Goal: Information Seeking & Learning: Learn about a topic

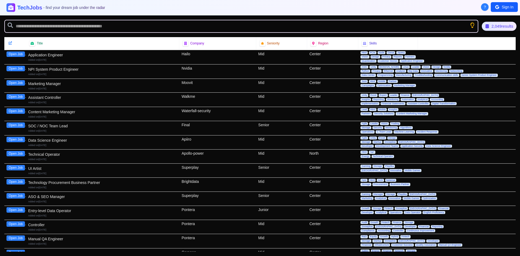
click at [505, 26] on div "2,049 results" at bounding box center [499, 26] width 35 height 9
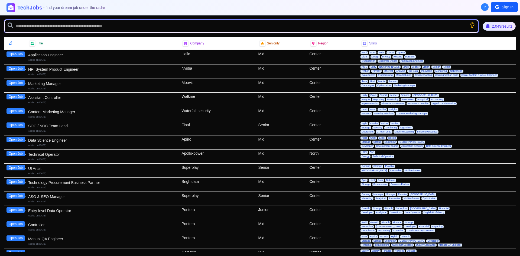
click at [466, 26] on input "text" at bounding box center [241, 26] width 474 height 13
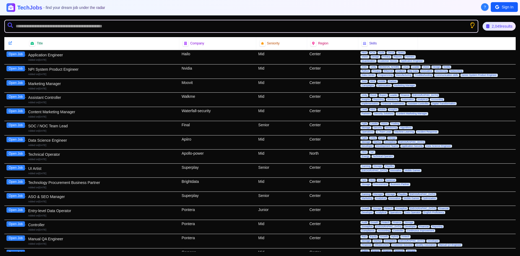
click at [472, 25] on icon "Show search tips" at bounding box center [472, 25] width 7 height 7
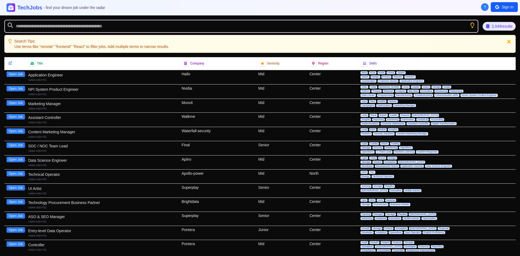
click at [509, 41] on icon at bounding box center [509, 42] width 4 height 4
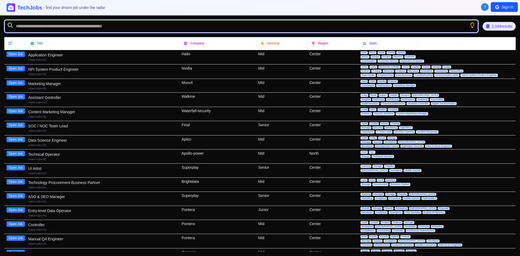
click at [149, 23] on input "text" at bounding box center [241, 26] width 474 height 13
type input "*"
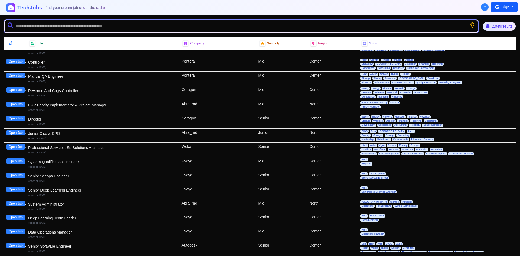
scroll to position [163, 0]
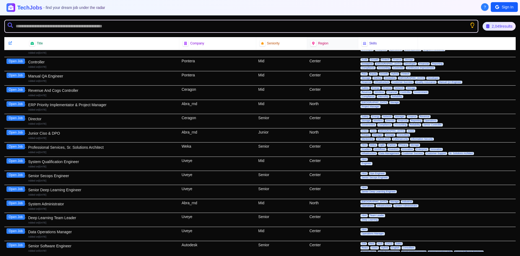
click at [323, 44] on span "Region" at bounding box center [323, 43] width 10 height 4
click at [307, 43] on div "Region" at bounding box center [332, 43] width 51 height 12
click at [312, 43] on icon at bounding box center [314, 44] width 4 height 4
click at [312, 43] on icon at bounding box center [314, 43] width 4 height 4
click at [368, 46] on div "Skills" at bounding box center [388, 43] width 53 height 6
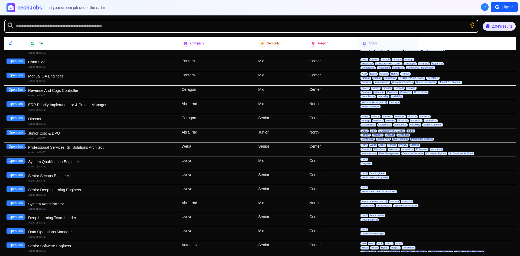
click at [372, 41] on span "Skills" at bounding box center [373, 43] width 8 height 4
click at [320, 41] on div "Region" at bounding box center [332, 43] width 44 height 6
click at [9, 43] on icon at bounding box center [10, 43] width 4 height 4
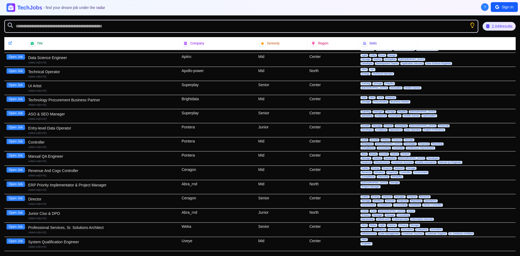
click at [33, 76] on div "Added on [DATE]" at bounding box center [102, 77] width 149 height 4
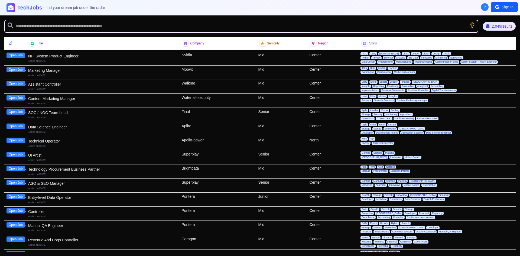
scroll to position [0, 0]
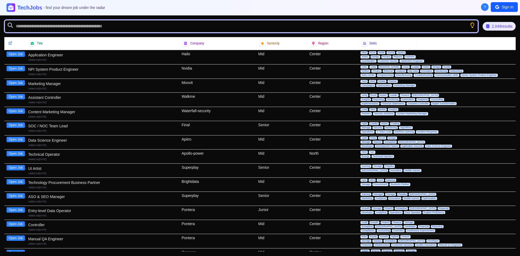
click at [130, 27] on input "text" at bounding box center [241, 26] width 474 height 13
type input "******"
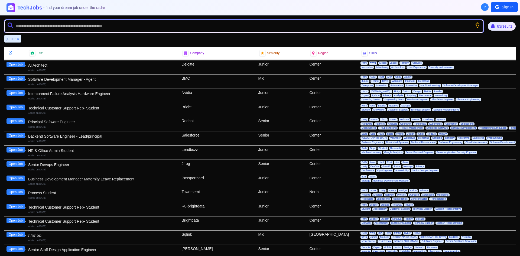
scroll to position [622, 0]
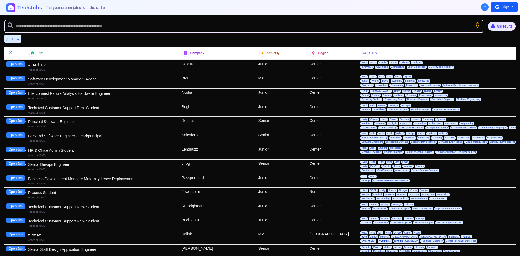
drag, startPoint x: 244, startPoint y: 85, endPoint x: 179, endPoint y: 118, distance: 72.8
click at [179, 118] on div "Redhat" at bounding box center [217, 124] width 77 height 14
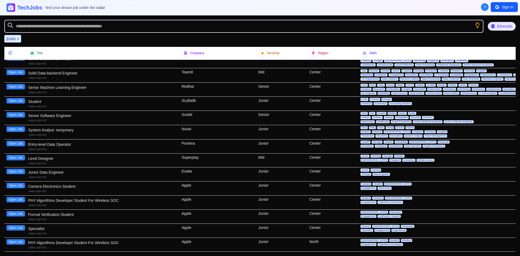
scroll to position [0, 0]
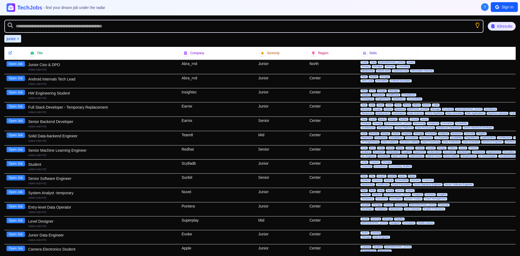
click at [107, 66] on div "Junior Ciso & DPO" at bounding box center [102, 64] width 149 height 5
click at [15, 64] on button "Open Job" at bounding box center [16, 63] width 18 height 5
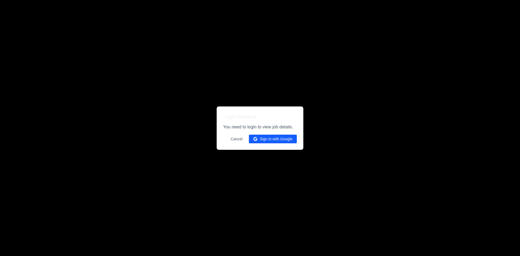
click at [262, 139] on button "Sign in with Google" at bounding box center [273, 139] width 48 height 9
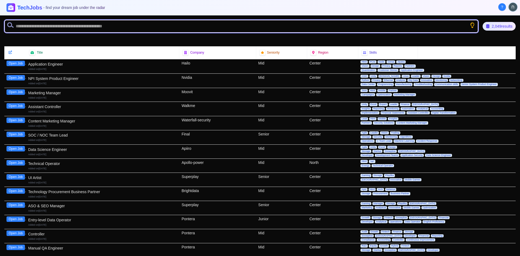
click at [136, 26] on input "text" at bounding box center [241, 26] width 474 height 13
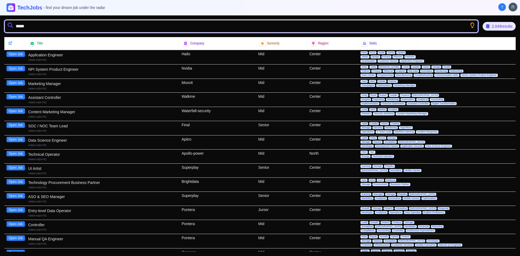
type input "******"
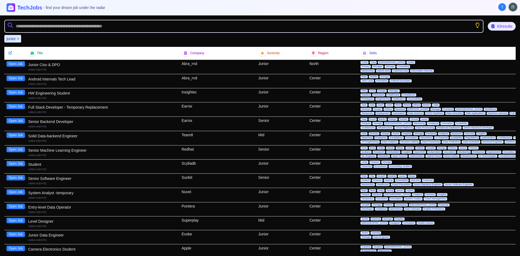
click at [107, 65] on div "Junior Ciso & DPO" at bounding box center [102, 64] width 149 height 5
click at [16, 63] on button "Open Job" at bounding box center [16, 63] width 18 height 5
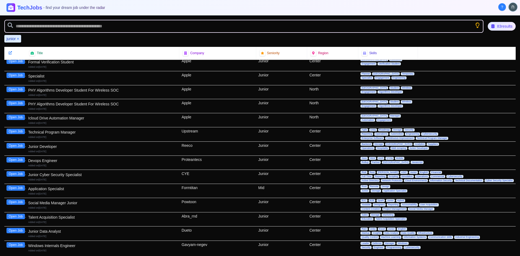
scroll to position [216, 0]
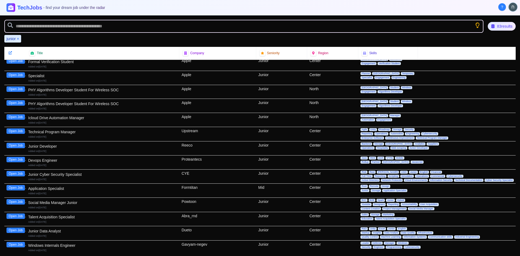
click at [17, 144] on button "Open Job" at bounding box center [16, 145] width 18 height 5
click at [17, 174] on button "Open Job" at bounding box center [16, 173] width 18 height 5
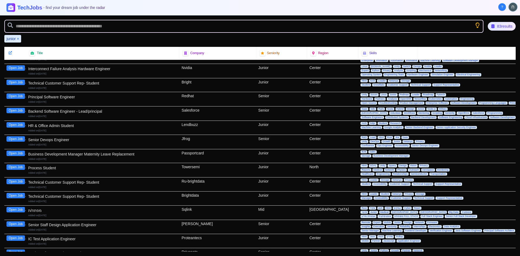
scroll to position [647, 0]
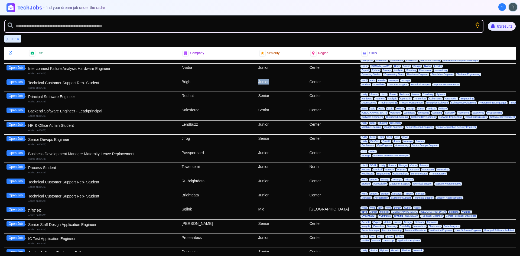
drag, startPoint x: 277, startPoint y: 81, endPoint x: 223, endPoint y: 82, distance: 54.2
click at [223, 82] on div "Open Job Technical Customer Support Rep- Student Added on 22nd May 2025 Bright …" at bounding box center [259, 85] width 511 height 14
click at [223, 82] on div "Bright" at bounding box center [217, 85] width 77 height 14
drag, startPoint x: 223, startPoint y: 82, endPoint x: 172, endPoint y: 83, distance: 50.4
click at [172, 83] on div "Open Job Technical Customer Support Rep- Student Added on 22nd May 2025 Bright …" at bounding box center [259, 85] width 511 height 14
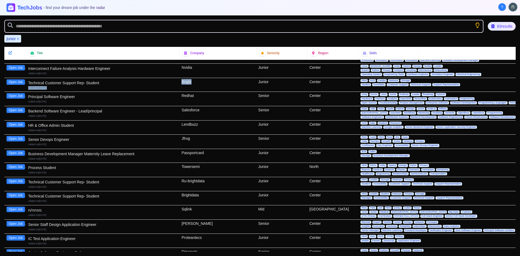
click at [172, 83] on div "Technical Customer Support Rep- Student" at bounding box center [102, 82] width 149 height 5
drag, startPoint x: 172, startPoint y: 83, endPoint x: 199, endPoint y: 81, distance: 26.9
click at [199, 81] on div "Open Job Technical Customer Support Rep- Student Added on 22nd May 2025 Bright …" at bounding box center [259, 85] width 511 height 14
click at [199, 81] on div "Bright" at bounding box center [217, 85] width 77 height 14
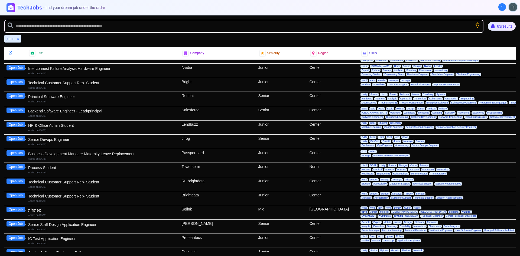
drag, startPoint x: 199, startPoint y: 81, endPoint x: 177, endPoint y: 87, distance: 23.0
click at [177, 87] on div "Open Job Technical Customer Support Rep- Student Added on 22nd May 2025 Bright …" at bounding box center [259, 85] width 511 height 14
click at [175, 82] on div "Technical Customer Support Rep- Student" at bounding box center [102, 82] width 149 height 5
drag, startPoint x: 175, startPoint y: 82, endPoint x: 187, endPoint y: 86, distance: 12.7
click at [187, 86] on div "Open Job Technical Customer Support Rep- Student Added on 22nd May 2025 Bright …" at bounding box center [259, 85] width 511 height 14
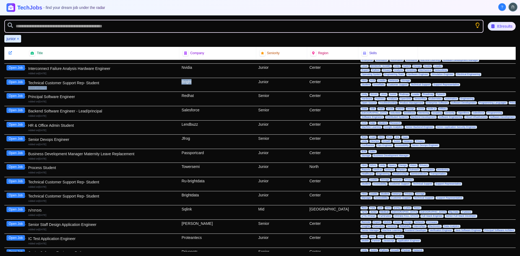
click at [187, 86] on div "Bright" at bounding box center [217, 85] width 77 height 14
drag, startPoint x: 180, startPoint y: 82, endPoint x: 95, endPoint y: 85, distance: 85.6
click at [95, 85] on div "Open Job Technical Customer Support Rep- Student Added on 22nd May 2025 Bright …" at bounding box center [259, 85] width 511 height 14
click at [122, 82] on div "Technical Customer Support Rep- Student" at bounding box center [102, 82] width 149 height 5
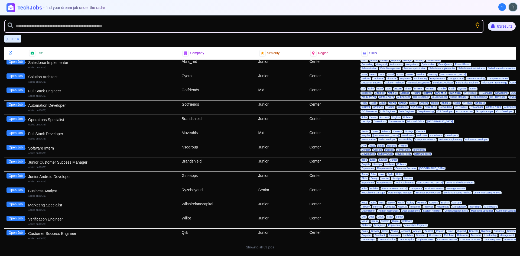
scroll to position [997, 0]
